Goal: Find specific page/section: Find specific page/section

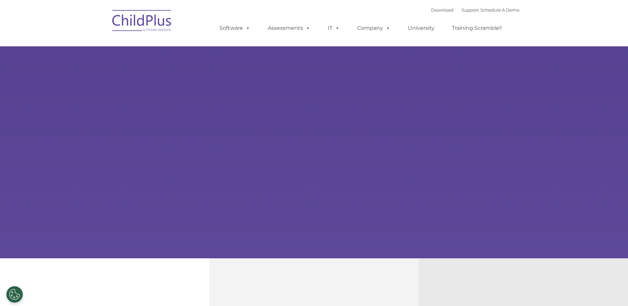
select select "MEDIUM"
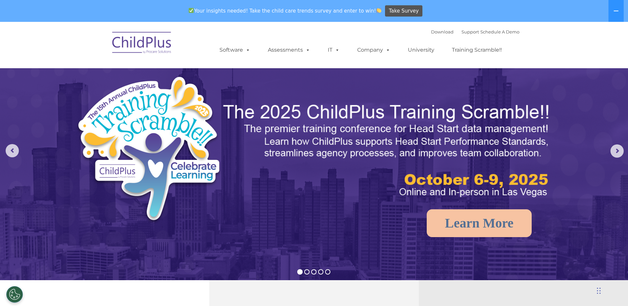
click at [142, 44] on img at bounding box center [142, 43] width 66 height 33
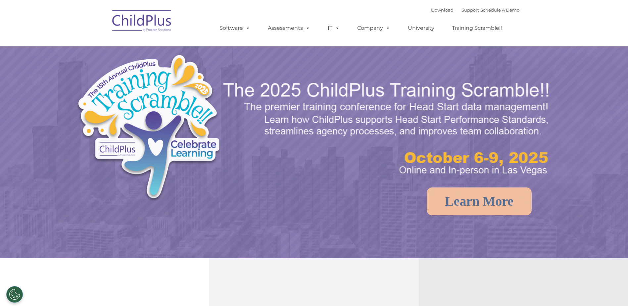
select select "MEDIUM"
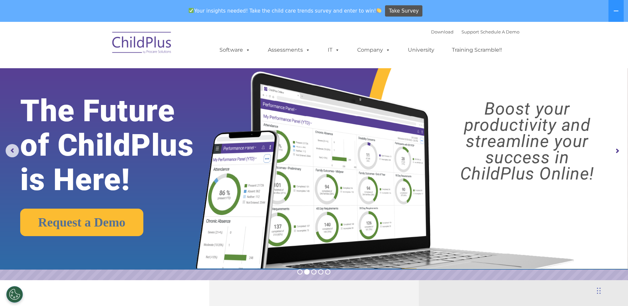
click at [615, 11] on icon at bounding box center [616, 11] width 5 height 1
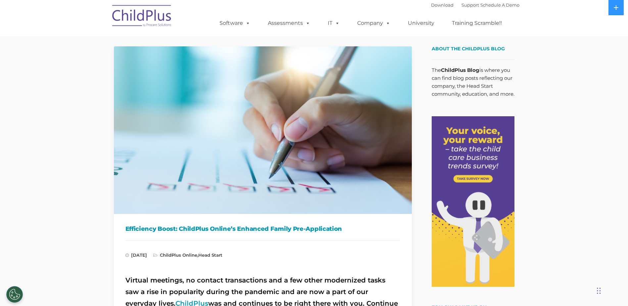
click at [143, 20] on img at bounding box center [142, 16] width 66 height 33
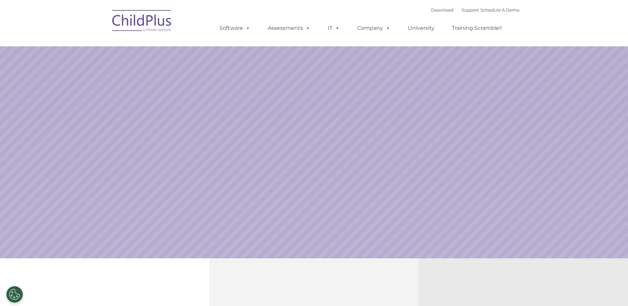
select select "MEDIUM"
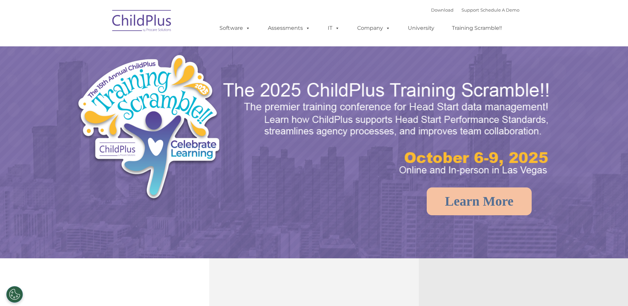
select select "MEDIUM"
